Goal: Navigation & Orientation: Find specific page/section

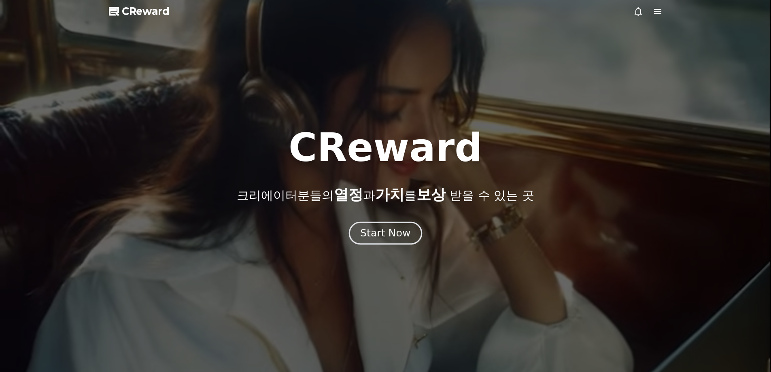
click at [389, 228] on div "Start Now" at bounding box center [385, 233] width 50 height 14
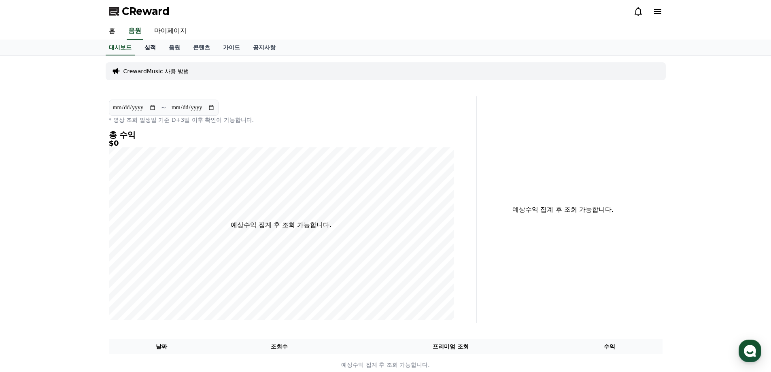
click at [154, 45] on link "실적" at bounding box center [150, 47] width 24 height 15
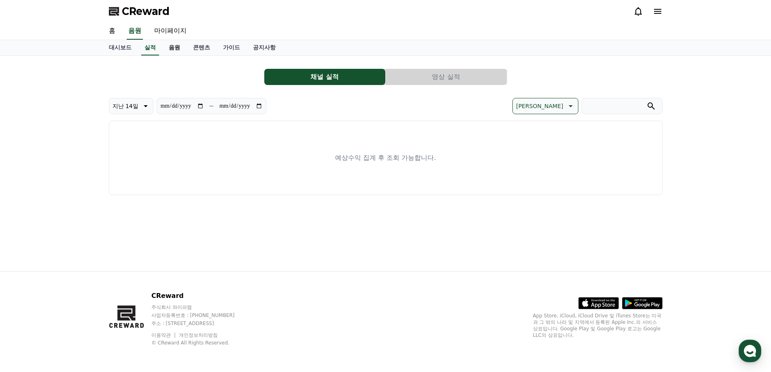
click at [174, 48] on link "음원" at bounding box center [174, 47] width 24 height 15
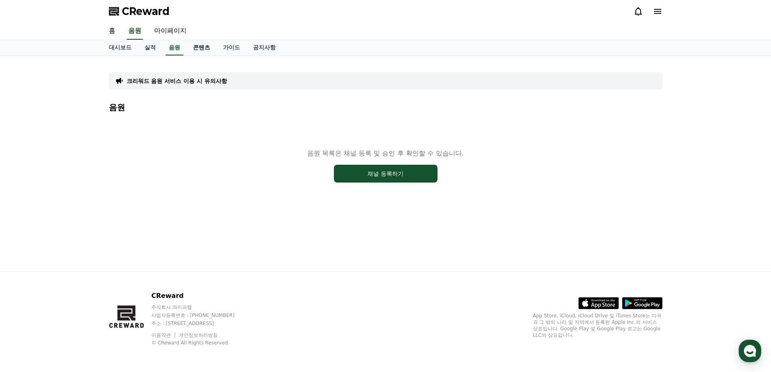
click at [204, 48] on link "콘텐츠" at bounding box center [202, 47] width 30 height 15
click at [237, 47] on link "가이드" at bounding box center [231, 47] width 30 height 15
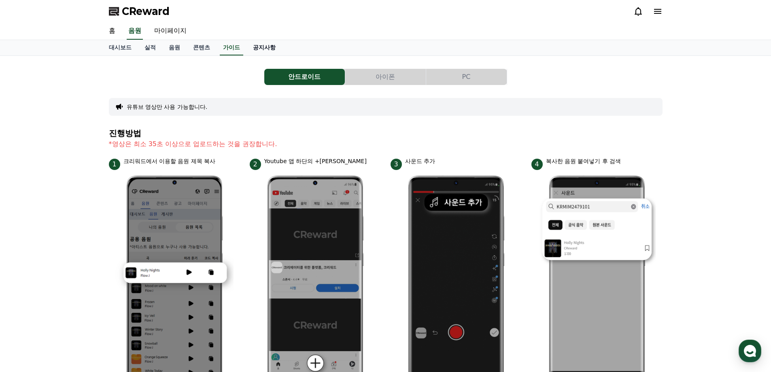
click at [265, 47] on link "공지사항" at bounding box center [264, 47] width 36 height 15
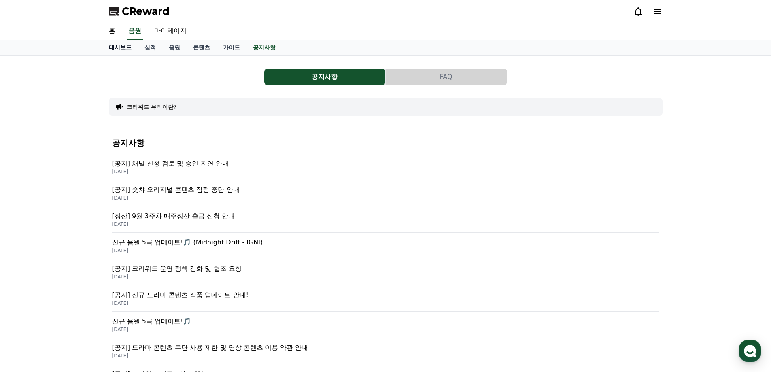
click at [122, 45] on link "대시보드" at bounding box center [120, 47] width 36 height 15
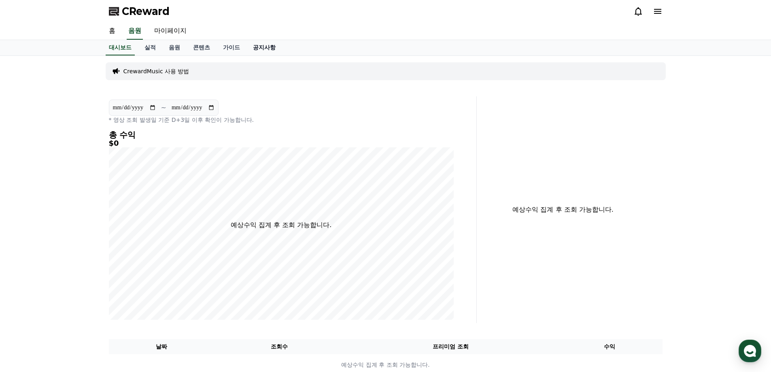
click at [252, 45] on link "공지사항" at bounding box center [264, 47] width 36 height 15
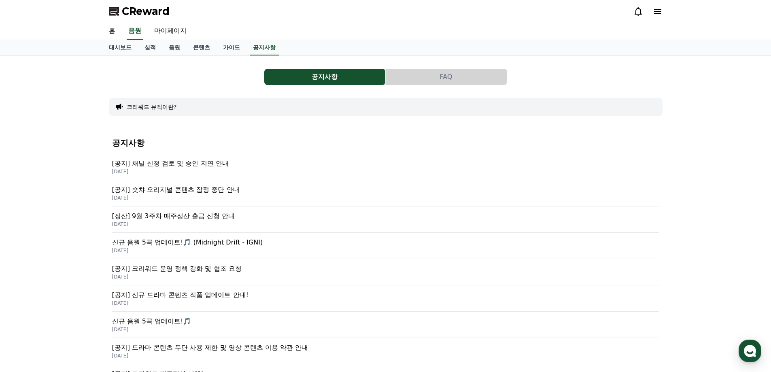
click at [212, 163] on p "[공지] 채널 신청 검토 및 승인 지연 안내" at bounding box center [385, 164] width 547 height 10
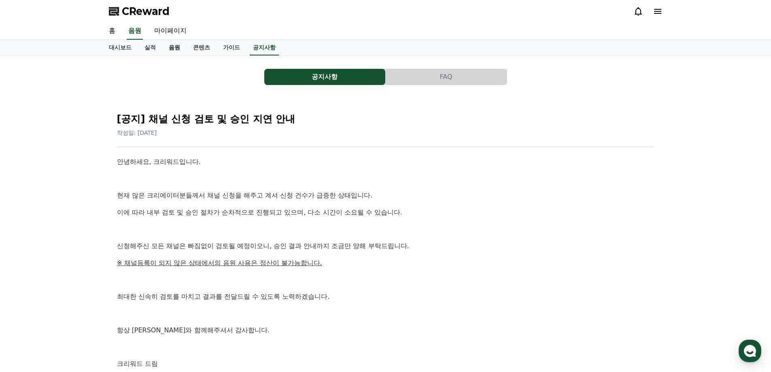
click at [182, 47] on link "음원" at bounding box center [174, 47] width 24 height 15
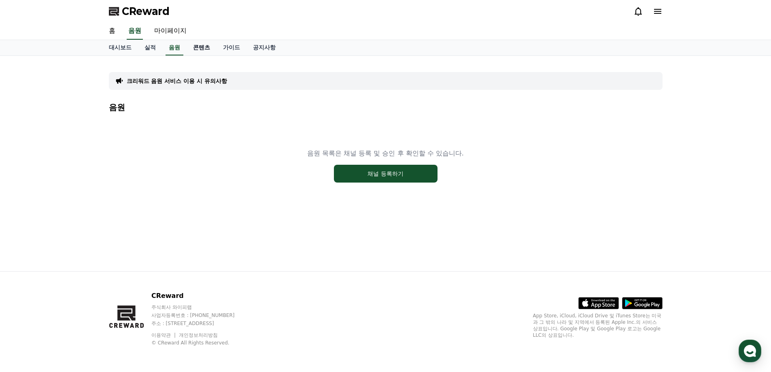
click at [208, 49] on link "콘텐츠" at bounding box center [202, 47] width 30 height 15
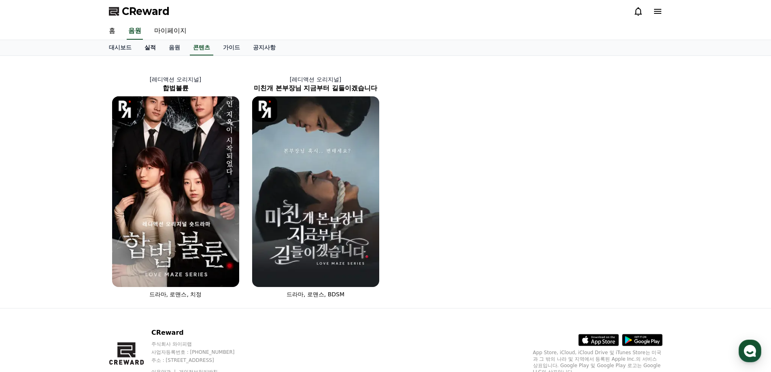
click at [153, 47] on link "실적" at bounding box center [150, 47] width 24 height 15
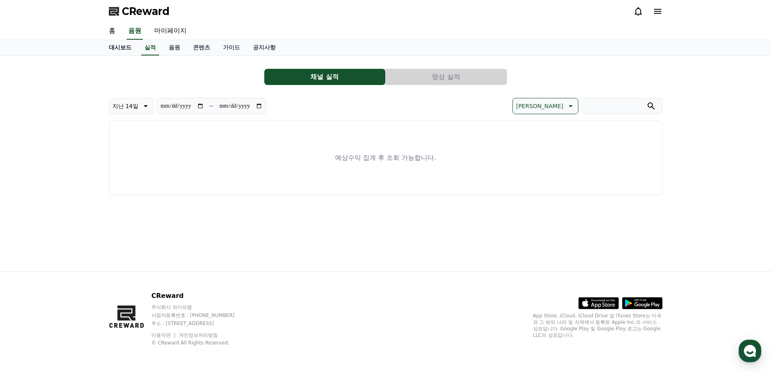
click at [116, 46] on link "대시보드" at bounding box center [120, 47] width 36 height 15
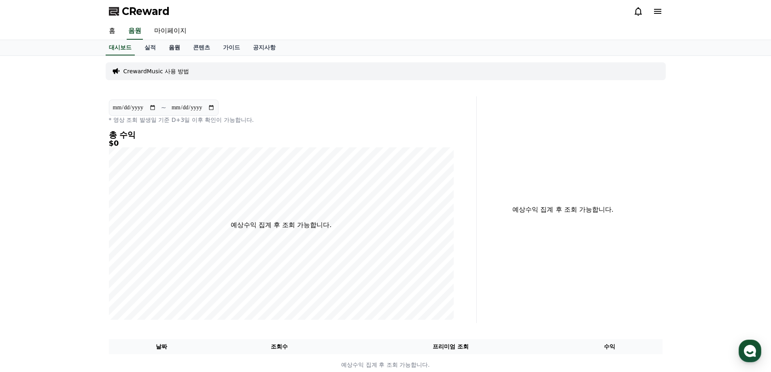
drag, startPoint x: 175, startPoint y: 45, endPoint x: 177, endPoint y: 49, distance: 4.5
click at [175, 45] on link "음원" at bounding box center [174, 47] width 24 height 15
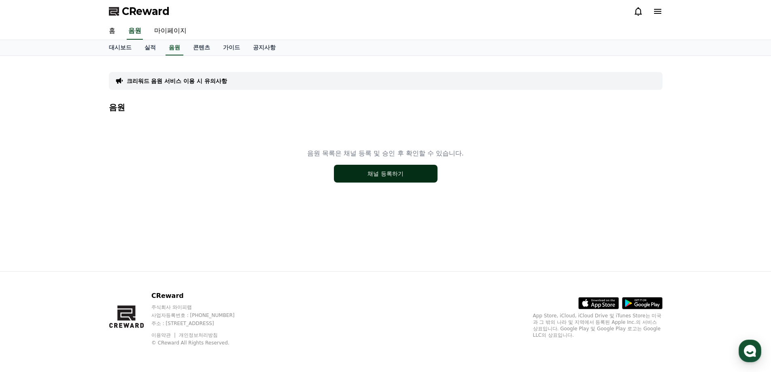
click at [387, 174] on button "채널 등록하기" at bounding box center [386, 174] width 104 height 18
